Goal: Check status

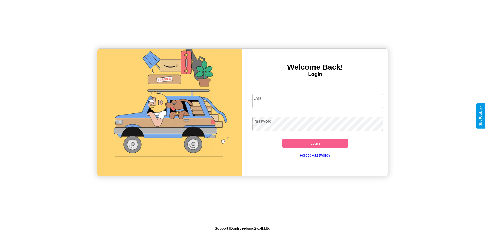
click at [317, 101] on input "Email" at bounding box center [317, 101] width 131 height 14
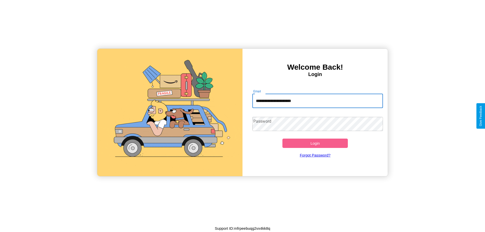
type input "**********"
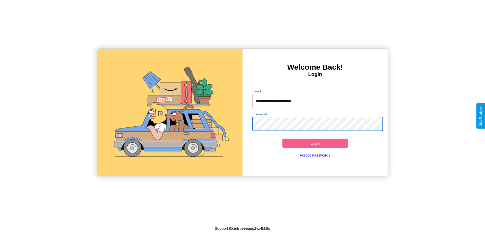
click at [315, 143] on button "Login" at bounding box center [314, 143] width 65 height 9
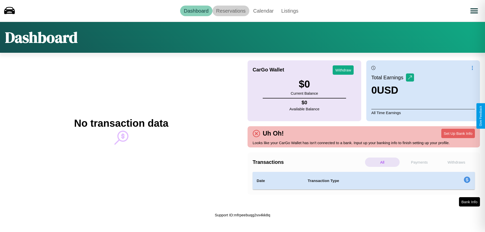
click at [231, 11] on link "Reservations" at bounding box center [230, 11] width 37 height 11
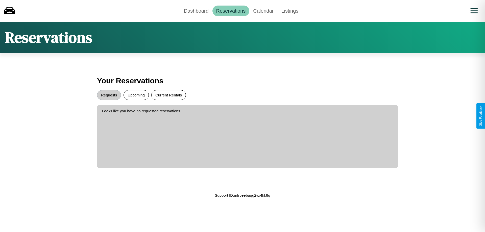
click at [168, 95] on button "Current Rentals" at bounding box center [168, 95] width 35 height 10
click at [136, 95] on button "Upcoming" at bounding box center [135, 95] width 25 height 10
click at [109, 95] on button "Requests" at bounding box center [109, 95] width 24 height 10
click at [196, 11] on link "Dashboard" at bounding box center [196, 11] width 32 height 11
